Goal: Task Accomplishment & Management: Manage account settings

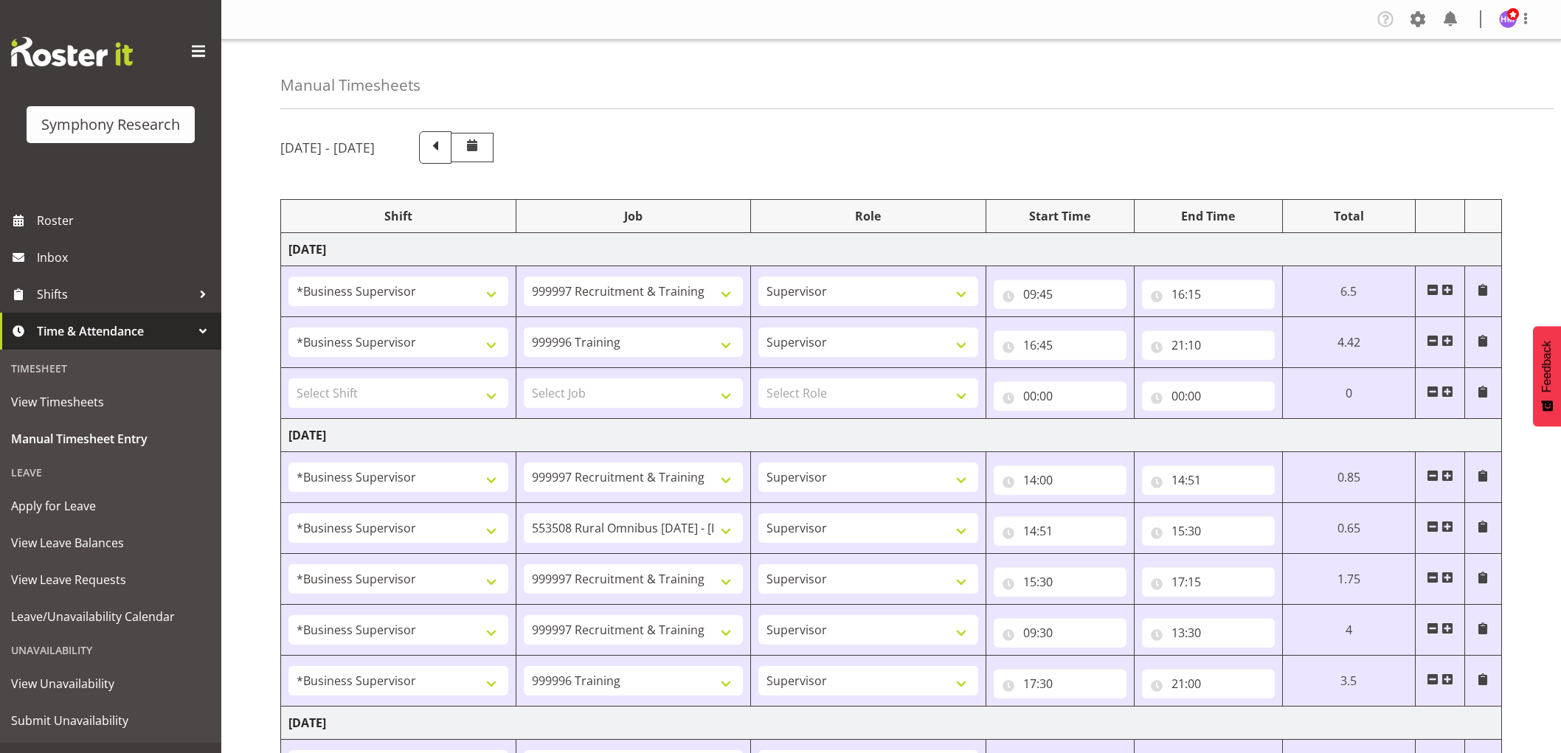
select select "1607"
select select "2379"
select select "1607"
select select "757"
select select "1607"
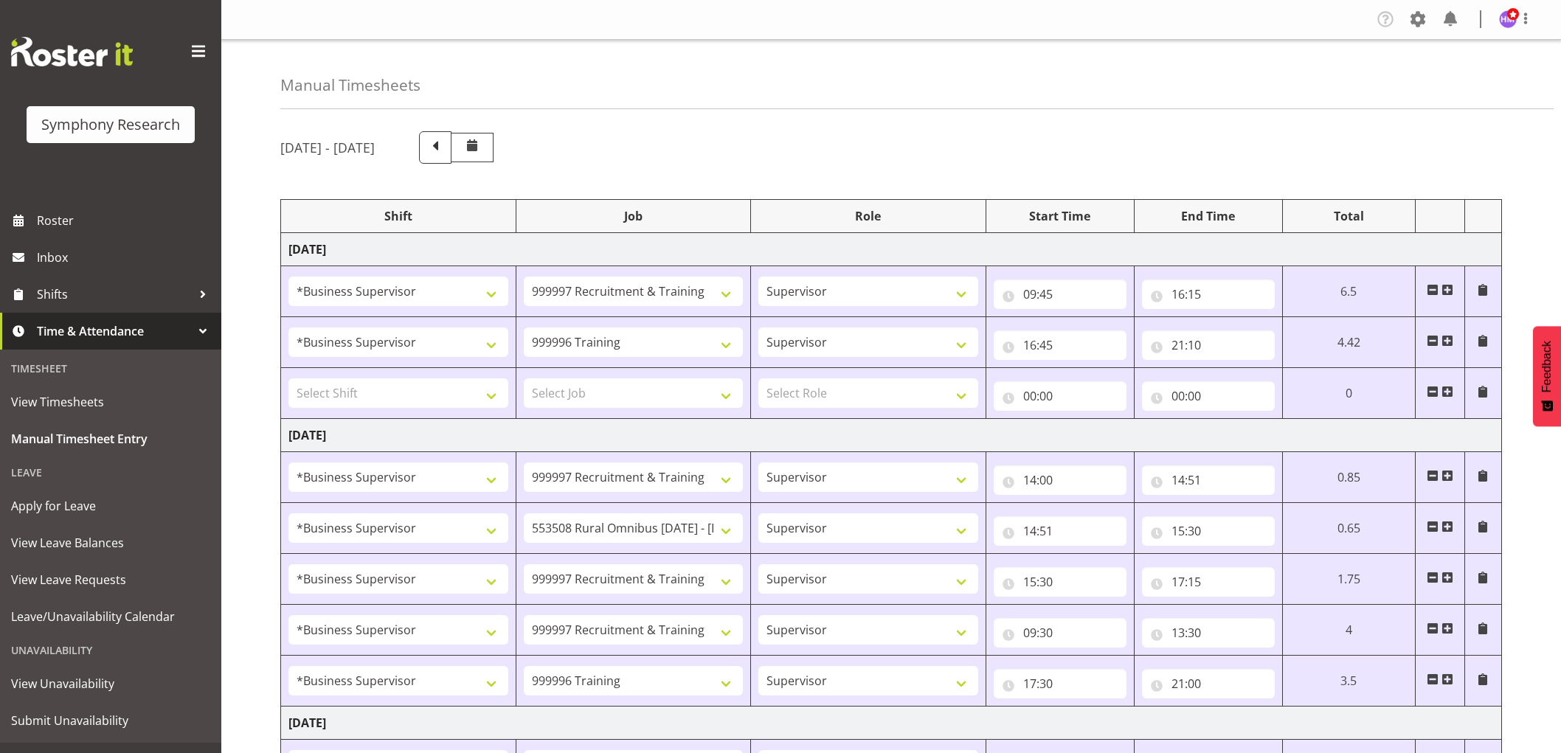
select select "2379"
select select "1607"
select select "10536"
select select "1607"
select select "2379"
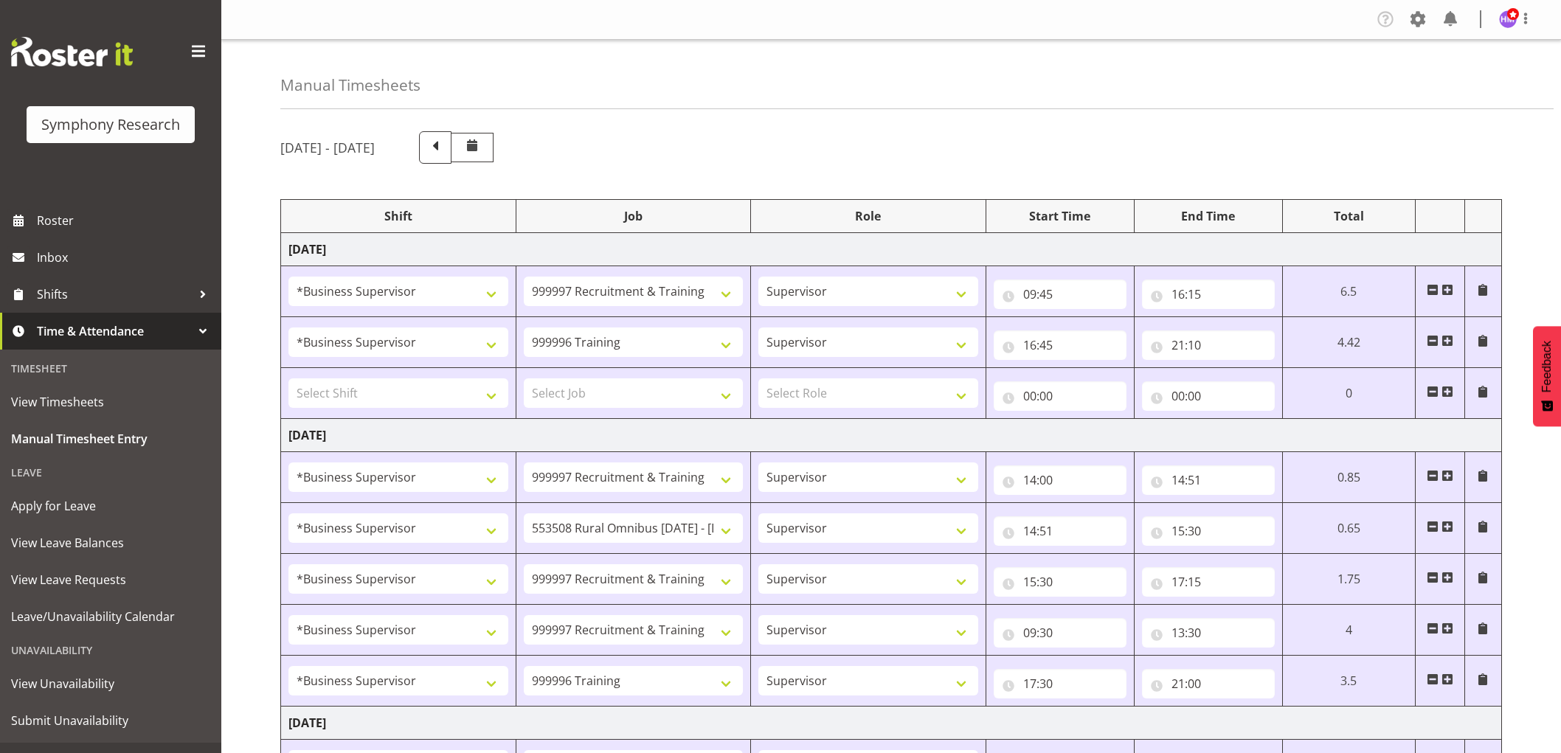
select select "1607"
select select "2379"
select select "1607"
select select "757"
select select "1607"
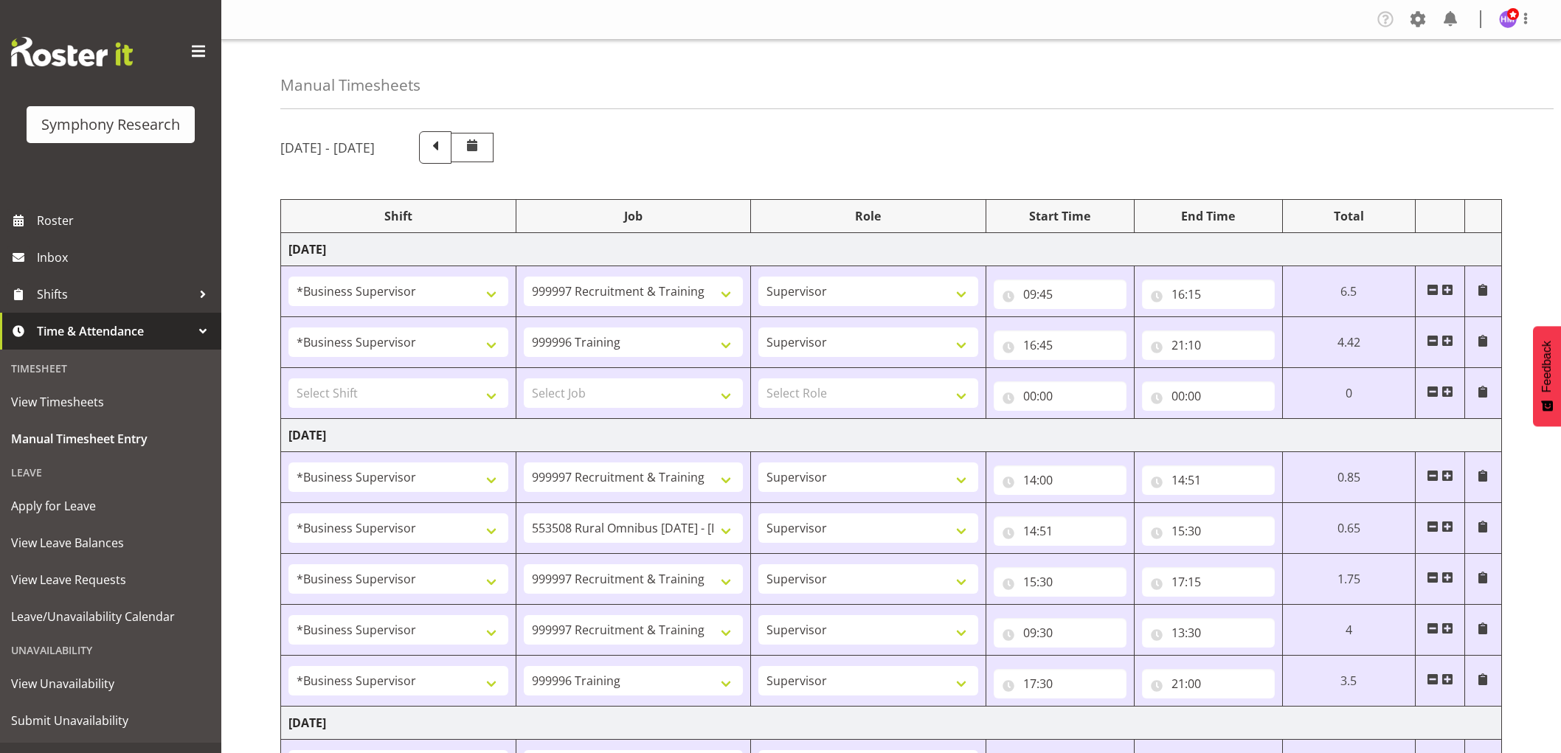
select select "2379"
select select "1607"
select select "10536"
select select "1607"
select select "2379"
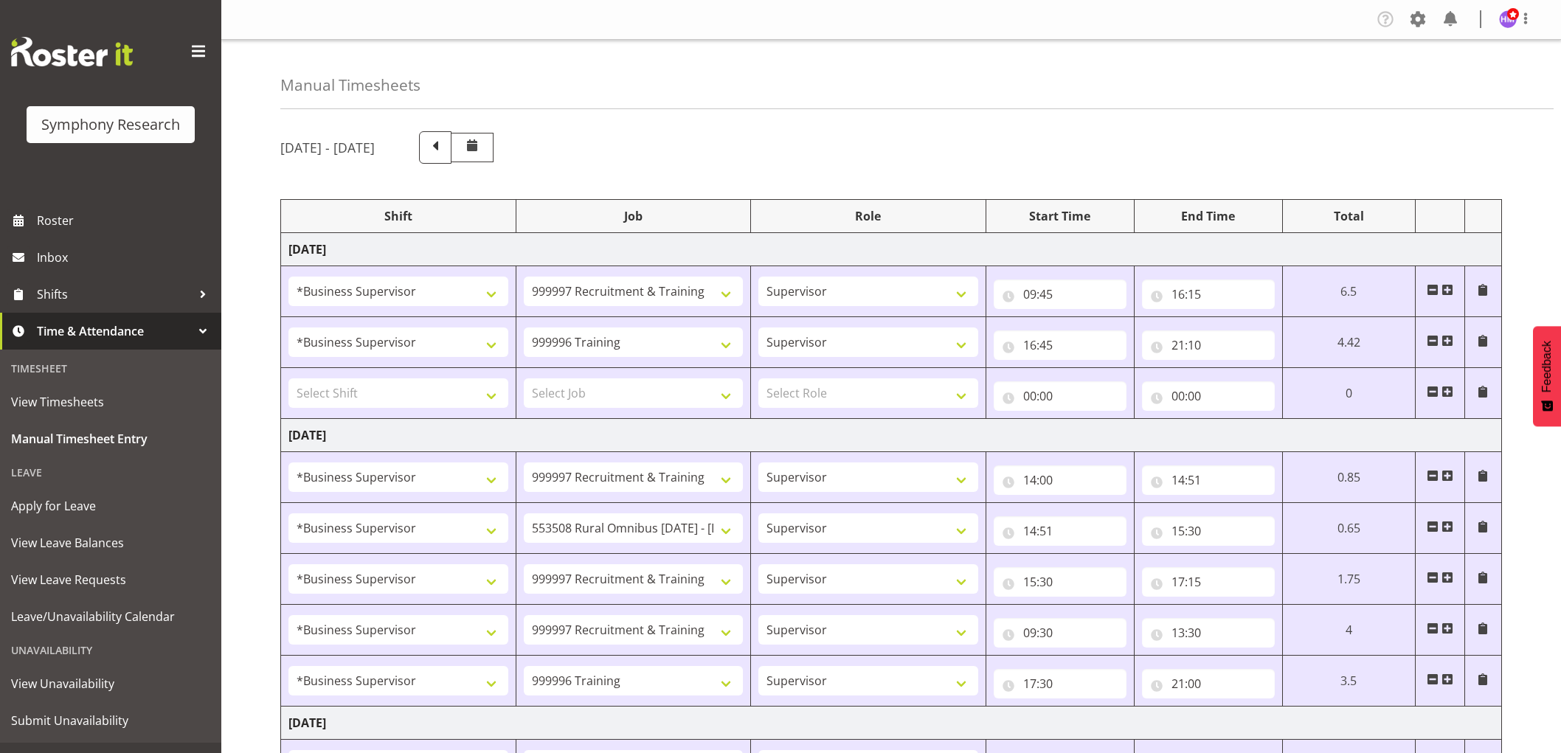
select select "1607"
select select "2379"
select select "1607"
select select "10536"
select select "1607"
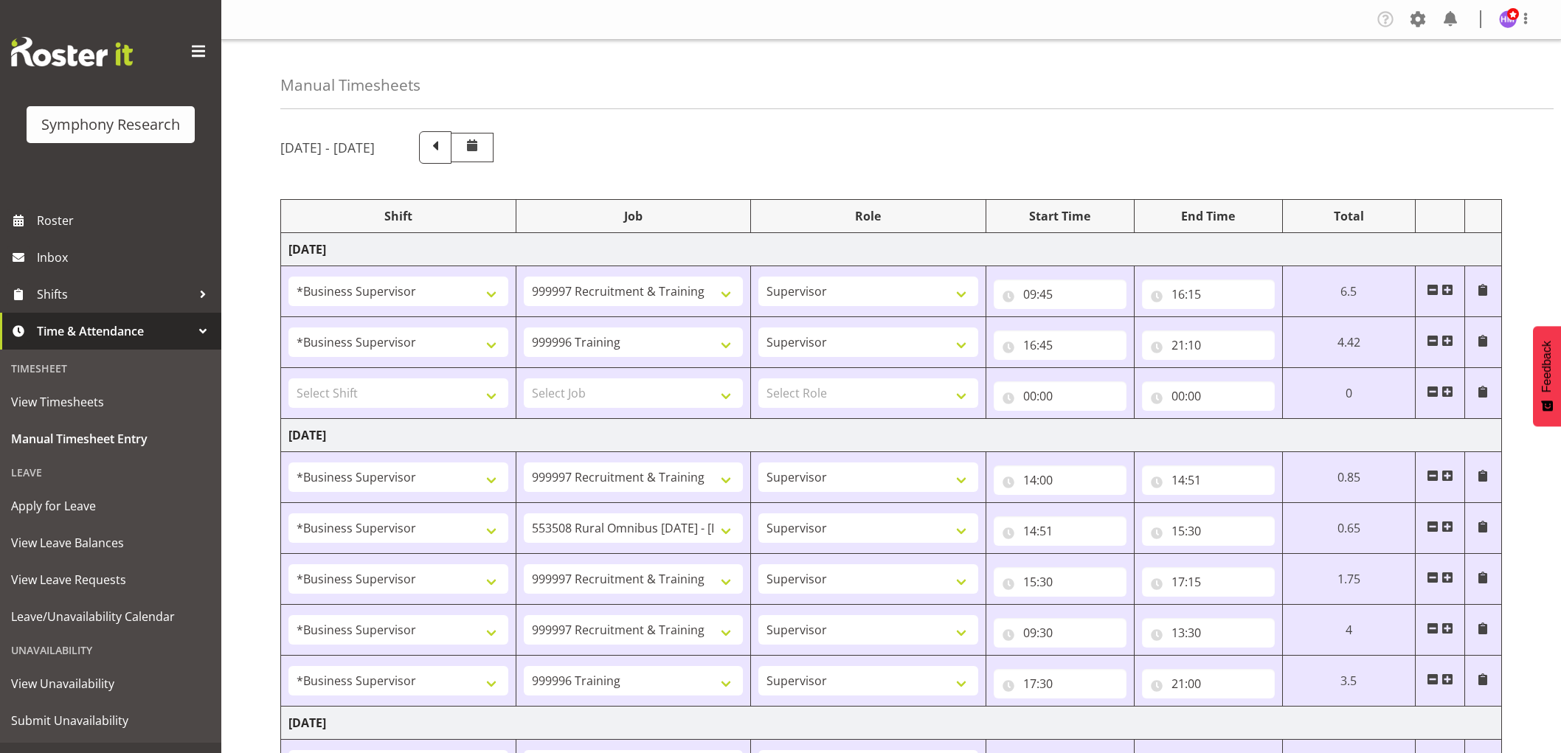
select select "10242"
select select "1607"
select select "743"
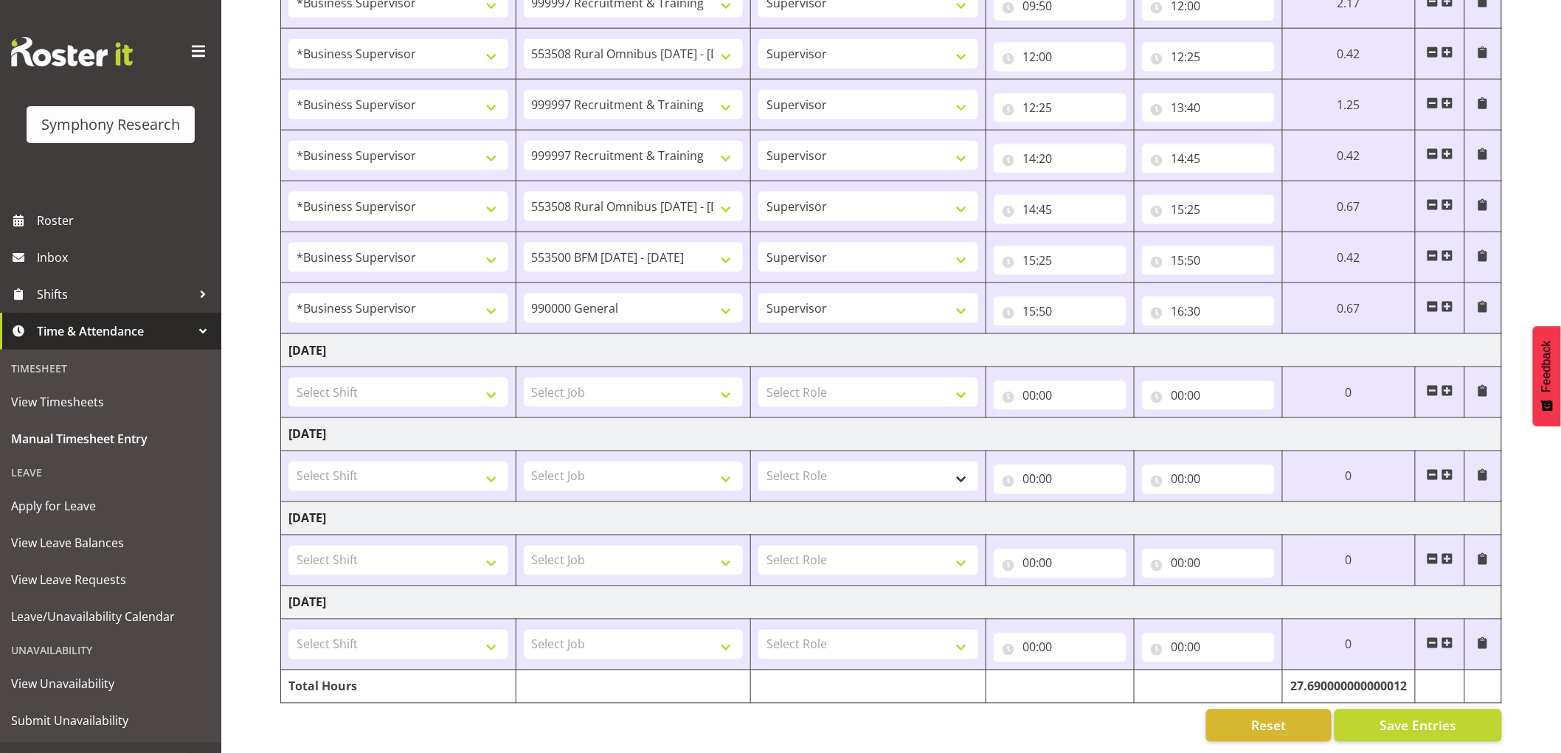
scroll to position [777, 0]
click at [239, 513] on div "Manual Timesheets [DATE] - [DATE] Shift Job Role Start Time End Time Total [DAT…" at bounding box center [891, 15] width 1340 height 1475
click at [264, 343] on div "Manual Timesheets [DATE] - [DATE] Shift Job Role Start Time End Time Total [DAT…" at bounding box center [891, 15] width 1340 height 1475
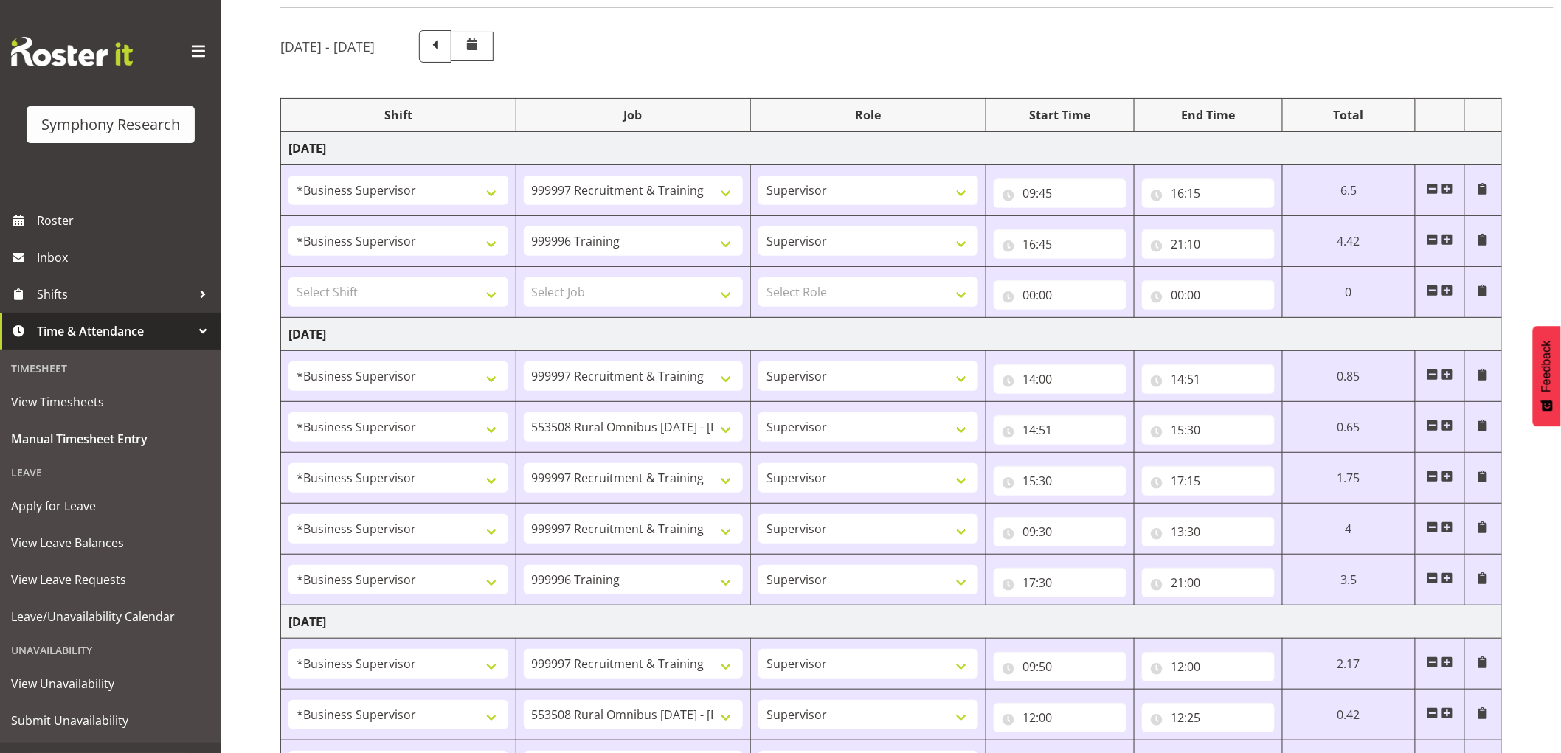
scroll to position [0, 0]
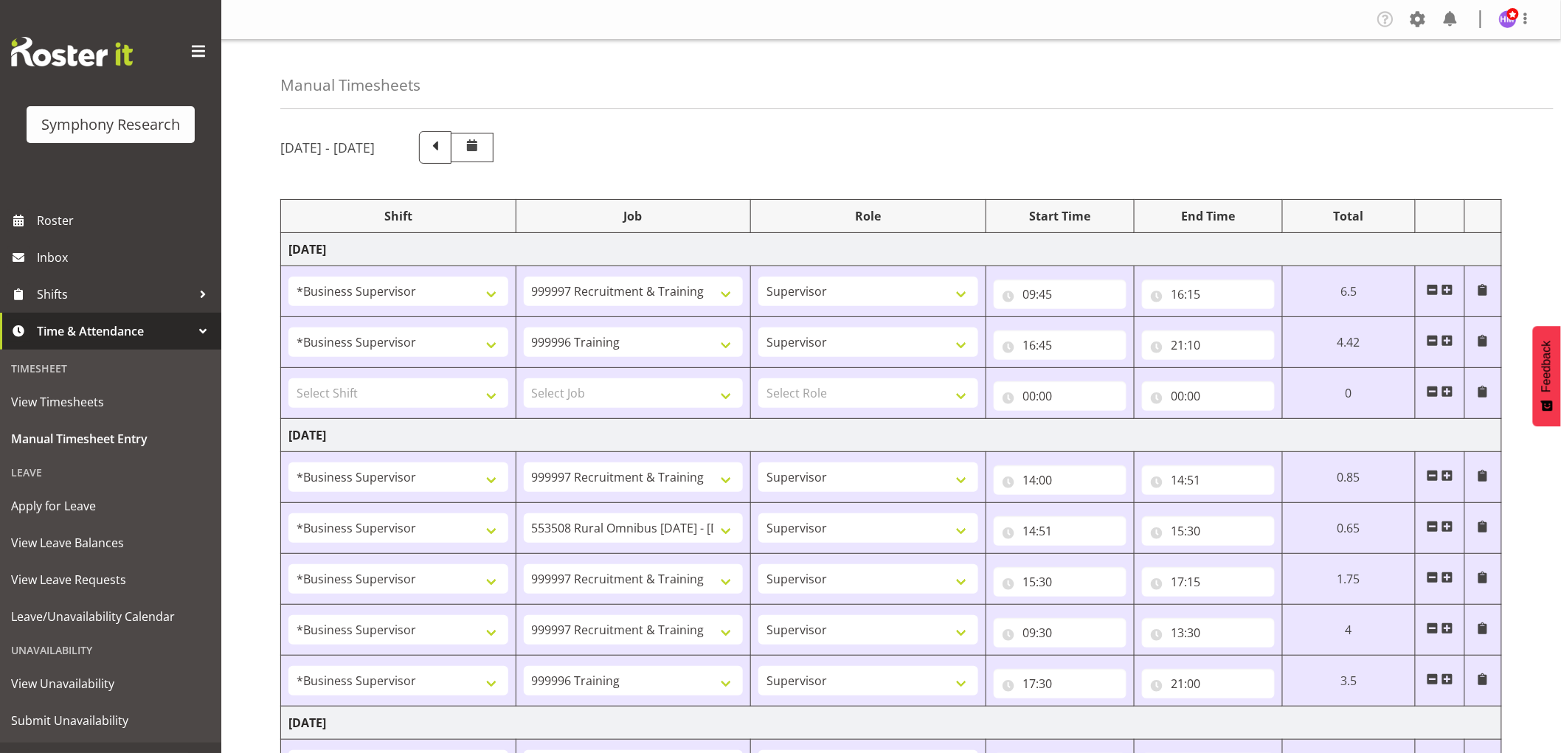
click at [1428, 387] on span at bounding box center [1433, 392] width 12 height 12
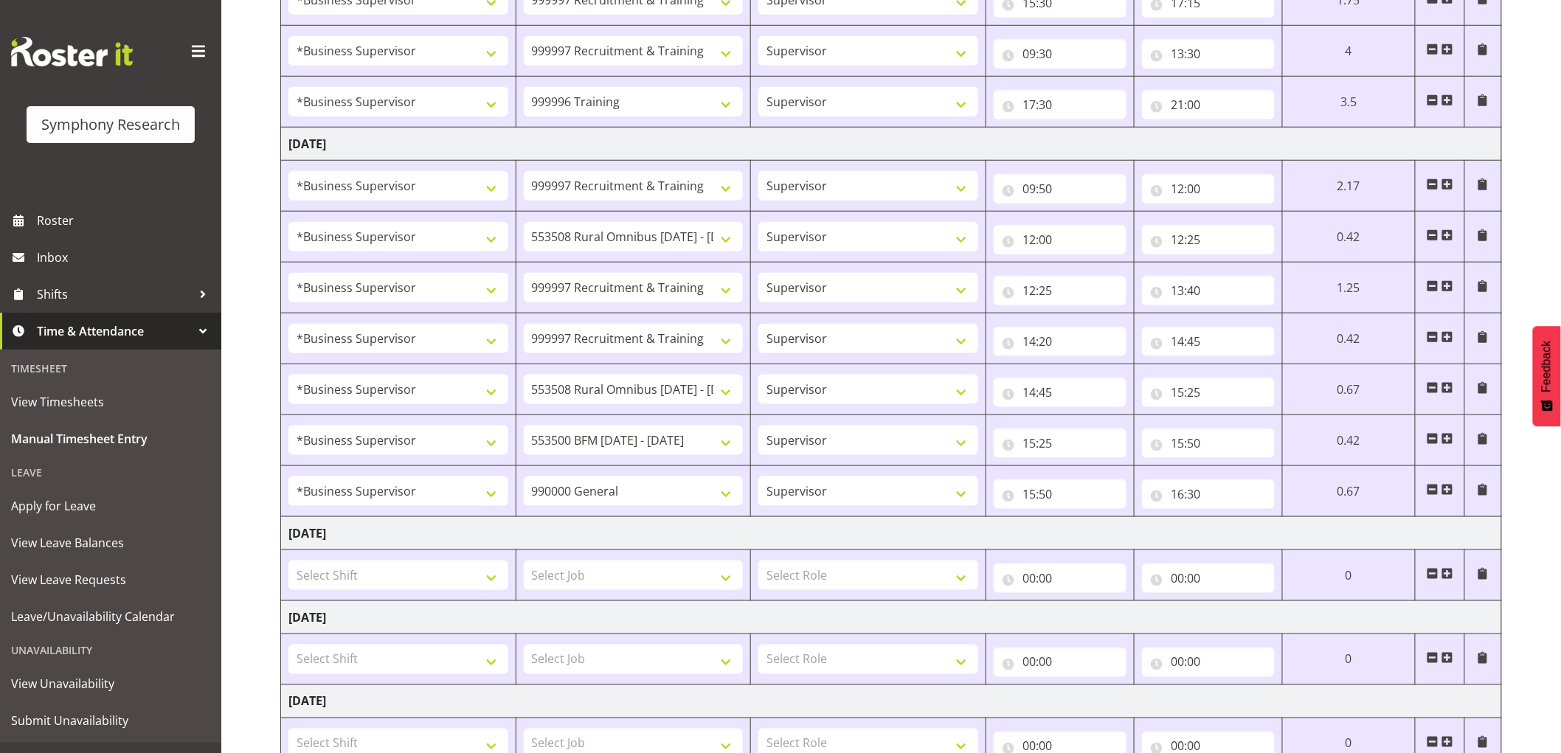
scroll to position [726, 0]
